Goal: Task Accomplishment & Management: Use online tool/utility

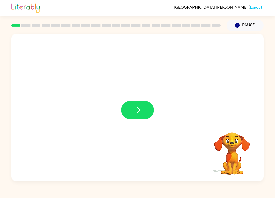
click at [137, 112] on icon "button" at bounding box center [137, 110] width 9 height 9
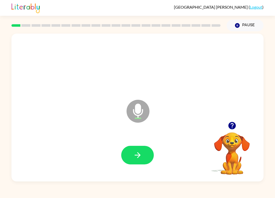
click at [143, 158] on button "button" at bounding box center [137, 155] width 33 height 19
click at [139, 153] on icon "button" at bounding box center [137, 155] width 9 height 9
click at [147, 150] on button "button" at bounding box center [137, 155] width 33 height 19
click at [235, 131] on button "button" at bounding box center [232, 125] width 13 height 13
click at [237, 133] on video "Your browser must support playing .mp4 files to use Literably. Please try using…" at bounding box center [232, 150] width 51 height 51
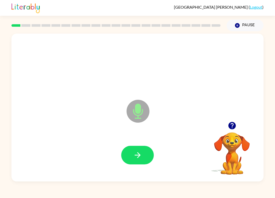
click at [148, 154] on button "button" at bounding box center [137, 155] width 33 height 19
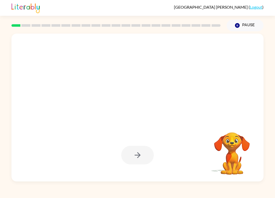
click at [132, 161] on div at bounding box center [137, 155] width 33 height 19
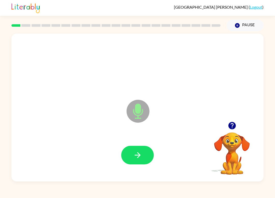
click at [148, 157] on button "button" at bounding box center [137, 155] width 33 height 19
click at [143, 156] on button "button" at bounding box center [137, 155] width 33 height 19
click at [141, 157] on icon "button" at bounding box center [137, 155] width 9 height 9
click at [140, 158] on icon "button" at bounding box center [137, 155] width 9 height 9
click at [141, 160] on button "button" at bounding box center [137, 155] width 33 height 19
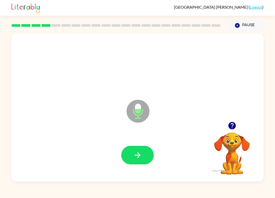
click at [146, 153] on button "button" at bounding box center [137, 155] width 33 height 19
click at [141, 158] on icon "button" at bounding box center [137, 155] width 9 height 9
click at [144, 156] on button "button" at bounding box center [137, 155] width 33 height 19
click at [141, 152] on icon "button" at bounding box center [137, 155] width 9 height 9
click at [141, 157] on icon "button" at bounding box center [137, 155] width 9 height 9
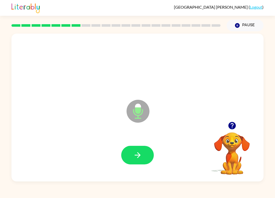
click at [140, 154] on icon "button" at bounding box center [137, 155] width 9 height 9
click at [143, 152] on button "button" at bounding box center [137, 155] width 33 height 19
click at [141, 153] on icon "button" at bounding box center [137, 155] width 9 height 9
click at [147, 153] on button "button" at bounding box center [137, 155] width 33 height 19
click at [141, 155] on icon "button" at bounding box center [137, 155] width 9 height 9
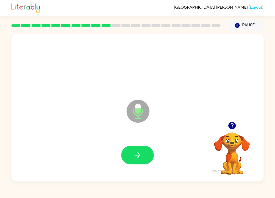
click at [141, 153] on icon "button" at bounding box center [137, 155] width 9 height 9
click at [140, 153] on icon "button" at bounding box center [137, 155] width 9 height 9
click at [141, 159] on icon "button" at bounding box center [137, 155] width 9 height 9
click at [142, 155] on icon "button" at bounding box center [137, 155] width 9 height 9
click at [152, 167] on div at bounding box center [138, 155] width 242 height 43
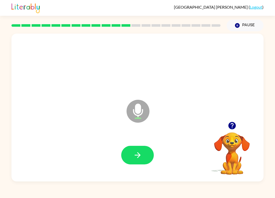
click at [144, 157] on button "button" at bounding box center [137, 155] width 33 height 19
click at [140, 159] on icon "button" at bounding box center [137, 155] width 9 height 9
click at [142, 156] on button "button" at bounding box center [137, 155] width 33 height 19
click at [141, 156] on icon "button" at bounding box center [137, 155] width 9 height 9
click at [142, 154] on button "button" at bounding box center [137, 155] width 33 height 19
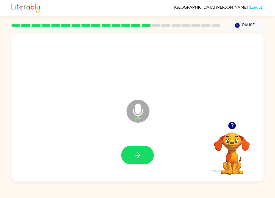
click at [143, 153] on button "button" at bounding box center [137, 155] width 33 height 19
click at [142, 155] on icon "button" at bounding box center [137, 155] width 9 height 9
click at [142, 156] on button "button" at bounding box center [137, 155] width 33 height 19
click at [144, 161] on button "button" at bounding box center [137, 155] width 33 height 19
click at [140, 157] on icon "button" at bounding box center [137, 155] width 9 height 9
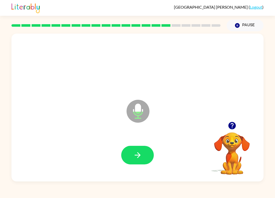
click at [142, 152] on icon "button" at bounding box center [137, 155] width 9 height 9
click at [144, 154] on button "button" at bounding box center [137, 155] width 33 height 19
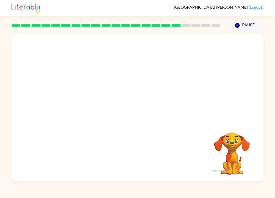
click at [234, 158] on video "Your browser must support playing .mp4 files to use Literably. Please try using…" at bounding box center [232, 150] width 51 height 51
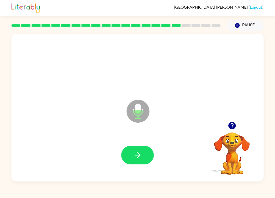
click at [141, 155] on icon "button" at bounding box center [137, 155] width 9 height 9
click at [141, 154] on icon "button" at bounding box center [137, 155] width 9 height 9
click at [143, 156] on button "button" at bounding box center [137, 155] width 33 height 19
click at [143, 154] on button "button" at bounding box center [137, 155] width 33 height 19
click at [146, 151] on button "button" at bounding box center [137, 155] width 33 height 19
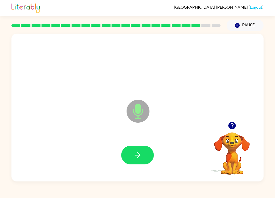
click at [143, 155] on button "button" at bounding box center [137, 155] width 33 height 19
click at [143, 160] on button "button" at bounding box center [137, 155] width 33 height 19
click at [139, 153] on icon "button" at bounding box center [137, 155] width 9 height 9
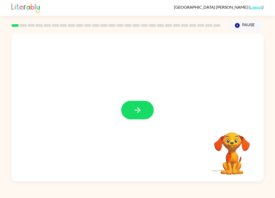
click at [138, 123] on div at bounding box center [137, 108] width 252 height 148
click at [137, 117] on button "button" at bounding box center [137, 110] width 33 height 19
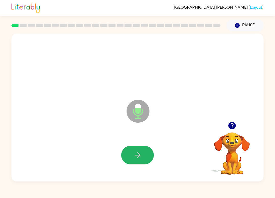
click at [143, 148] on button "button" at bounding box center [137, 155] width 33 height 19
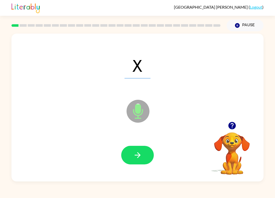
click at [141, 160] on button "button" at bounding box center [137, 155] width 33 height 19
click at [141, 153] on icon "button" at bounding box center [137, 155] width 9 height 9
click at [144, 154] on button "button" at bounding box center [137, 155] width 33 height 19
click at [143, 152] on button "button" at bounding box center [137, 155] width 33 height 19
click at [144, 155] on button "button" at bounding box center [137, 155] width 33 height 19
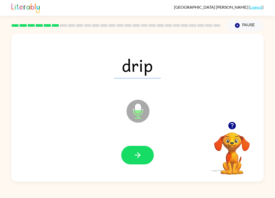
click at [144, 156] on button "button" at bounding box center [137, 155] width 33 height 19
click at [144, 160] on button "button" at bounding box center [137, 155] width 33 height 19
click at [144, 156] on button "button" at bounding box center [137, 155] width 33 height 19
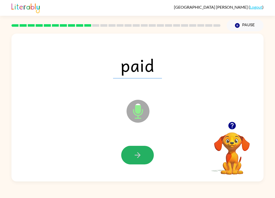
click at [144, 158] on button "button" at bounding box center [137, 155] width 33 height 19
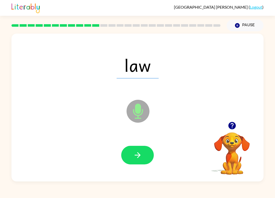
click at [140, 155] on icon "button" at bounding box center [137, 155] width 9 height 9
click at [142, 159] on button "button" at bounding box center [137, 155] width 33 height 19
click at [142, 158] on button "button" at bounding box center [137, 155] width 33 height 19
click at [140, 154] on icon "button" at bounding box center [137, 155] width 9 height 9
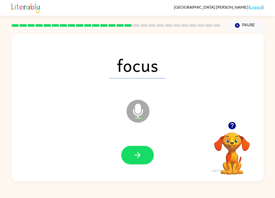
click at [139, 158] on icon "button" at bounding box center [137, 155] width 9 height 9
click at [140, 158] on icon "button" at bounding box center [137, 155] width 9 height 9
click at [139, 162] on button "button" at bounding box center [137, 155] width 33 height 19
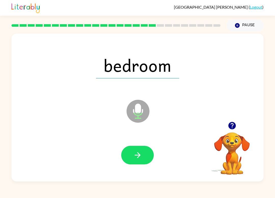
click at [145, 153] on button "button" at bounding box center [137, 155] width 33 height 19
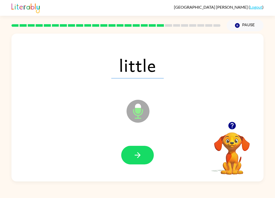
click at [135, 155] on icon "button" at bounding box center [137, 155] width 9 height 9
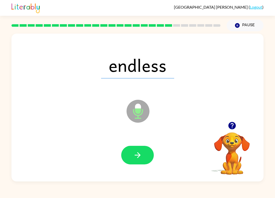
click at [140, 159] on icon "button" at bounding box center [137, 155] width 9 height 9
click at [145, 155] on button "button" at bounding box center [137, 155] width 33 height 19
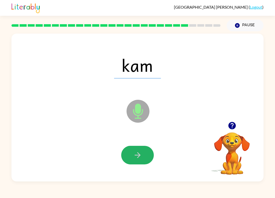
click at [141, 153] on icon "button" at bounding box center [137, 155] width 9 height 9
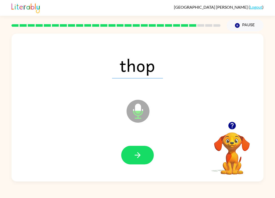
click at [141, 149] on button "button" at bounding box center [137, 155] width 33 height 19
click at [138, 157] on icon "button" at bounding box center [137, 155] width 9 height 9
click at [137, 160] on button "button" at bounding box center [137, 155] width 33 height 19
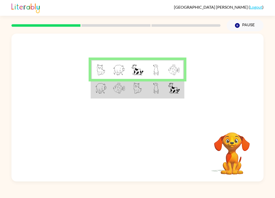
click at [170, 89] on img at bounding box center [174, 88] width 11 height 11
click at [136, 23] on div at bounding box center [115, 26] width 215 height 18
click at [136, 22] on div at bounding box center [115, 26] width 215 height 18
click at [165, 79] on td at bounding box center [174, 88] width 19 height 19
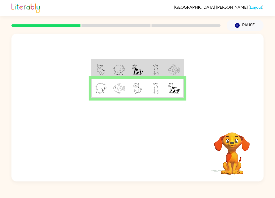
click at [180, 71] on img at bounding box center [174, 70] width 11 height 11
click at [178, 91] on img at bounding box center [174, 88] width 11 height 11
click at [137, 151] on icon "button" at bounding box center [137, 153] width 9 height 9
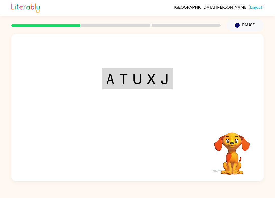
click at [235, 158] on video "Your browser must support playing .mp4 files to use Literably. Please try using…" at bounding box center [232, 150] width 51 height 51
click at [229, 147] on video "Your browser must support playing .mp4 files to use Literably. Please try using…" at bounding box center [232, 150] width 51 height 51
click at [230, 145] on video "Your browser must support playing .mp4 files to use Literably. Please try using…" at bounding box center [232, 150] width 51 height 51
click at [166, 74] on img at bounding box center [165, 79] width 8 height 11
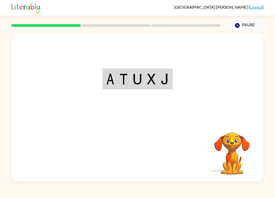
click at [166, 76] on img at bounding box center [165, 79] width 8 height 11
click at [167, 78] on img at bounding box center [165, 79] width 8 height 11
click at [164, 100] on div at bounding box center [137, 78] width 252 height 88
click at [107, 30] on div at bounding box center [115, 26] width 215 height 18
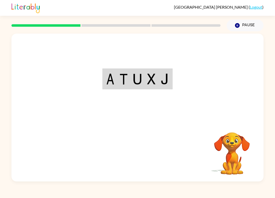
click at [119, 25] on rect at bounding box center [116, 25] width 69 height 3
click at [113, 77] on img at bounding box center [110, 79] width 8 height 11
click at [103, 78] on td at bounding box center [110, 79] width 14 height 20
click at [107, 74] on img at bounding box center [110, 79] width 8 height 11
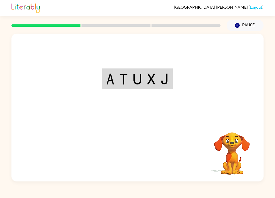
click at [107, 74] on img at bounding box center [110, 79] width 8 height 11
click at [125, 82] on img at bounding box center [124, 79] width 8 height 11
click at [252, 25] on button "Pause Pause" at bounding box center [245, 26] width 37 height 12
click at [235, 156] on video "Your browser must support playing .mp4 files to use Literably. Please try using…" at bounding box center [232, 150] width 51 height 51
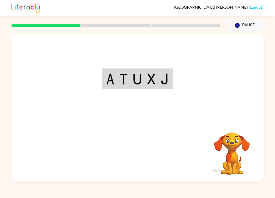
click at [235, 156] on video "Your browser must support playing .mp4 files to use Literably. Please try using…" at bounding box center [232, 150] width 51 height 51
click at [250, 25] on button "Pause Pause" at bounding box center [245, 26] width 37 height 12
click at [249, 27] on button "Pause Pause" at bounding box center [245, 26] width 37 height 12
click at [237, 29] on button "Pause Pause" at bounding box center [245, 26] width 37 height 12
click at [167, 80] on img at bounding box center [165, 79] width 8 height 11
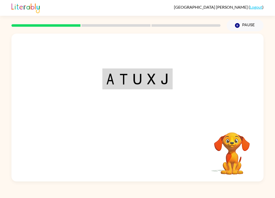
click at [167, 80] on img at bounding box center [165, 79] width 8 height 11
click at [150, 78] on img at bounding box center [151, 79] width 8 height 11
click at [140, 80] on img at bounding box center [137, 79] width 8 height 11
click at [141, 80] on img at bounding box center [137, 79] width 8 height 11
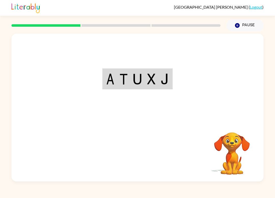
click at [131, 76] on td at bounding box center [138, 79] width 14 height 20
click at [124, 86] on td at bounding box center [124, 79] width 14 height 20
click at [147, 88] on td at bounding box center [152, 79] width 14 height 20
click at [154, 87] on td at bounding box center [152, 79] width 14 height 20
click at [156, 81] on td at bounding box center [152, 79] width 14 height 20
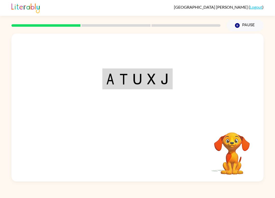
click at [146, 83] on td at bounding box center [152, 79] width 14 height 20
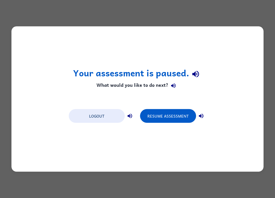
click at [86, 123] on button "Logout" at bounding box center [97, 116] width 56 height 14
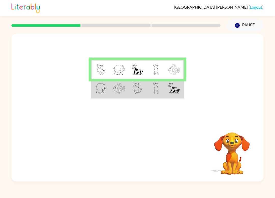
click at [162, 98] on td at bounding box center [156, 88] width 19 height 19
click at [174, 93] on img at bounding box center [174, 88] width 11 height 11
click at [150, 97] on td at bounding box center [156, 88] width 19 height 19
click at [140, 93] on img at bounding box center [138, 88] width 8 height 11
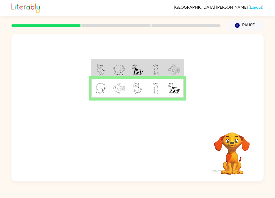
click at [140, 93] on img at bounding box center [138, 88] width 8 height 11
click at [147, 149] on button "button" at bounding box center [137, 153] width 33 height 19
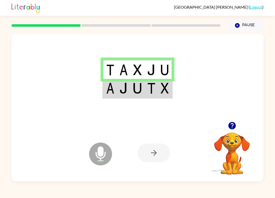
click at [151, 98] on td at bounding box center [152, 88] width 14 height 19
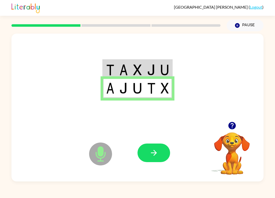
click at [157, 154] on icon "button" at bounding box center [154, 153] width 6 height 6
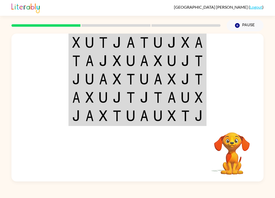
click at [75, 42] on img at bounding box center [76, 42] width 8 height 11
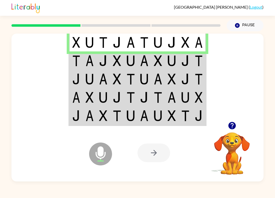
click at [191, 65] on td at bounding box center [186, 60] width 14 height 18
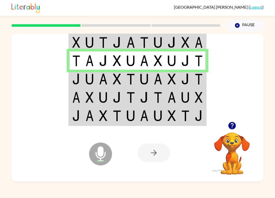
click at [116, 84] on img at bounding box center [117, 79] width 8 height 11
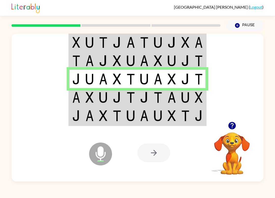
click at [158, 100] on img at bounding box center [158, 97] width 8 height 11
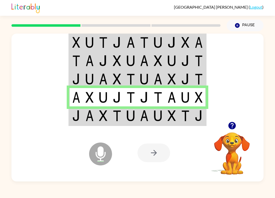
click at [196, 122] on td at bounding box center [199, 116] width 14 height 19
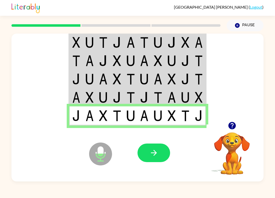
click at [155, 155] on icon "button" at bounding box center [154, 153] width 6 height 6
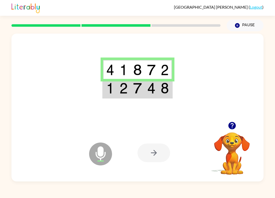
click at [151, 96] on td at bounding box center [152, 88] width 14 height 19
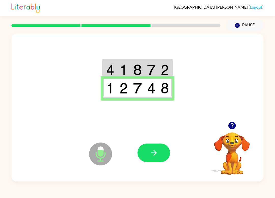
click at [2, 172] on div "Microphone The Microphone is here when it is your turn to talk Your browser mus…" at bounding box center [137, 106] width 275 height 150
click at [163, 154] on button "button" at bounding box center [154, 153] width 33 height 19
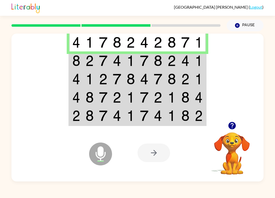
click at [160, 65] on img at bounding box center [158, 60] width 8 height 11
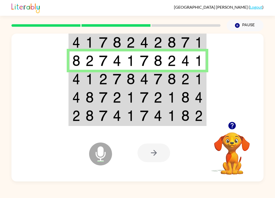
click at [190, 74] on td at bounding box center [186, 79] width 14 height 18
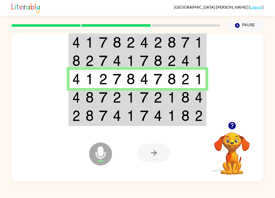
click at [2, 99] on div "Microphone The Microphone is here when it is your turn to talk Your browser mus…" at bounding box center [137, 106] width 275 height 150
click at [188, 101] on img at bounding box center [186, 97] width 8 height 11
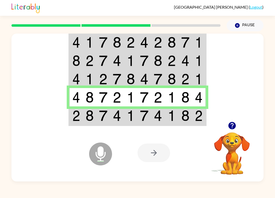
click at [94, 112] on img at bounding box center [90, 115] width 8 height 11
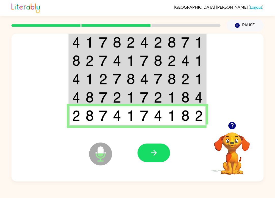
click at [153, 150] on icon "button" at bounding box center [154, 153] width 9 height 9
